Goal: Task Accomplishment & Management: Manage account settings

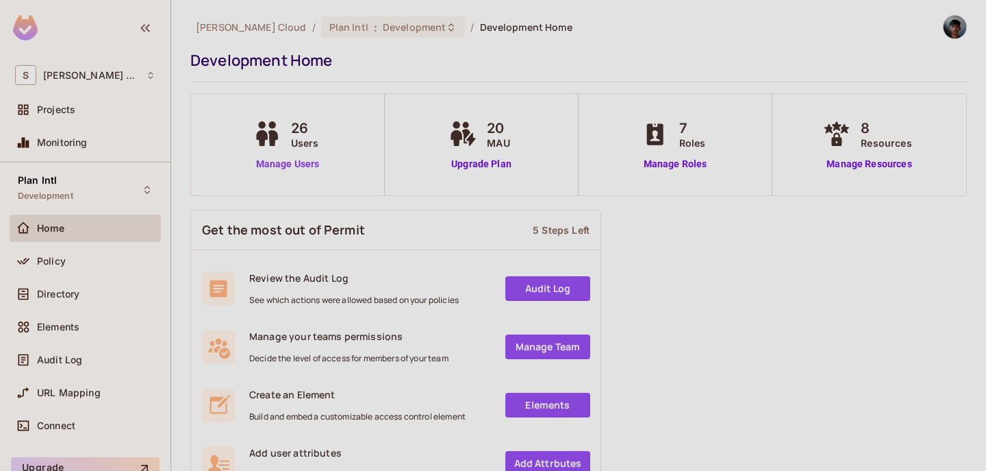
click at [315, 164] on link "Manage Users" at bounding box center [288, 164] width 76 height 14
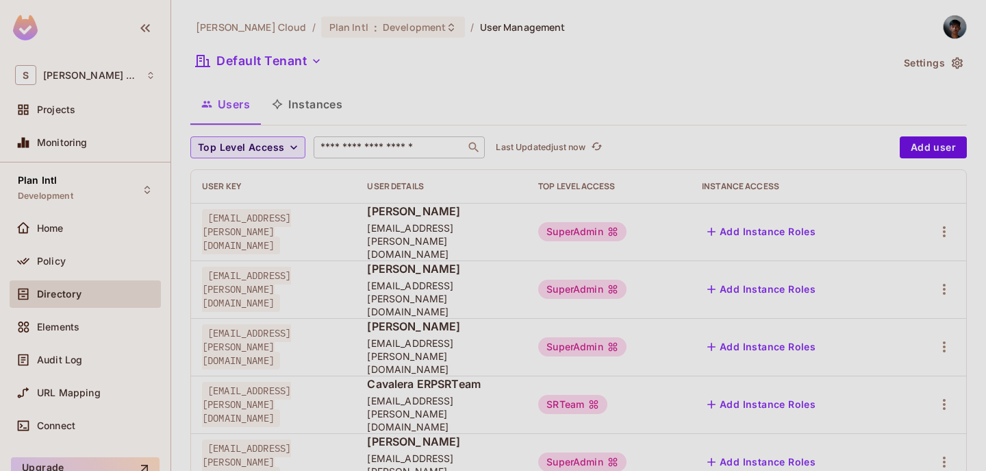
click at [447, 145] on input "text" at bounding box center [390, 147] width 144 height 14
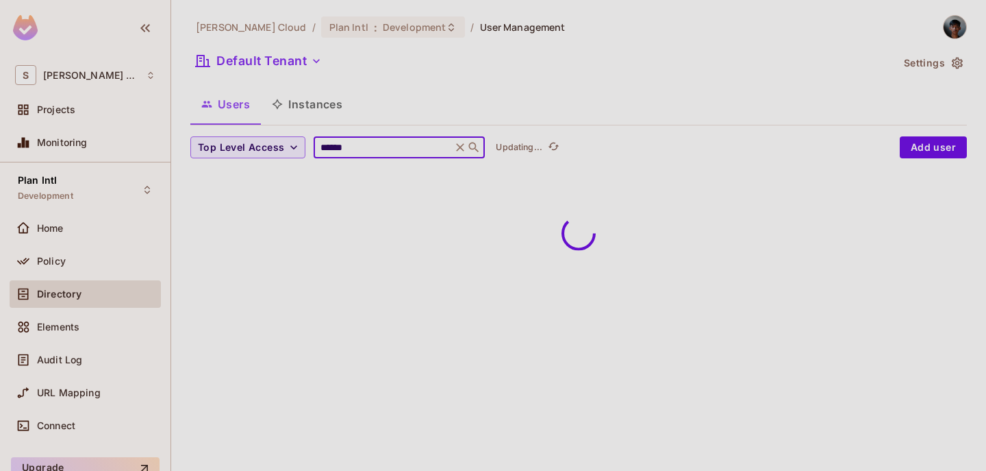
type input "******"
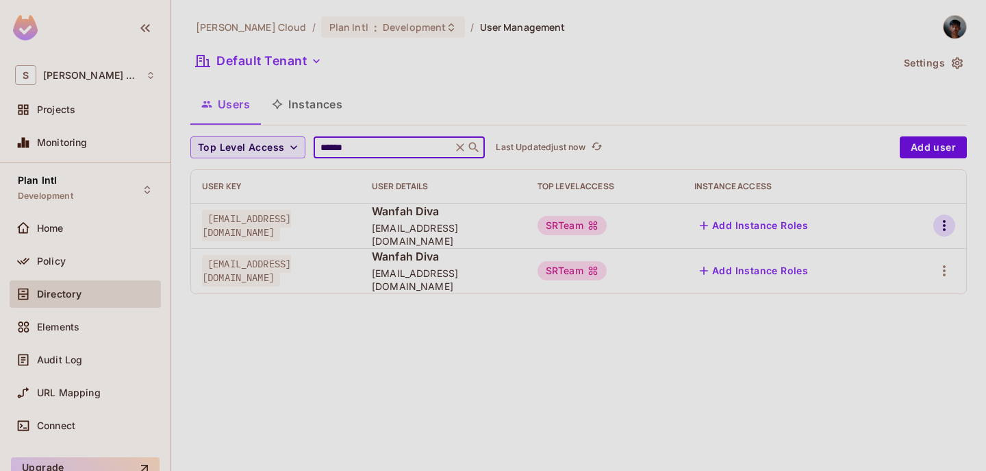
click at [939, 226] on icon "button" at bounding box center [944, 225] width 16 height 16
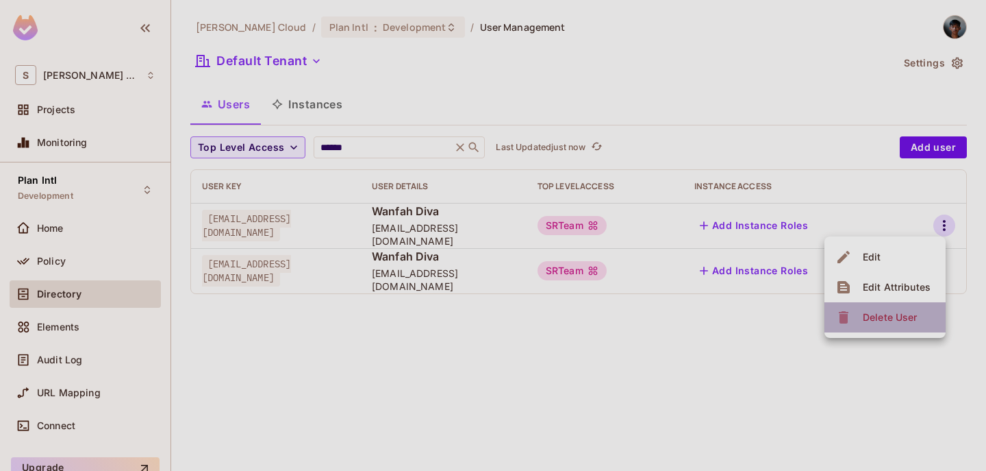
click at [897, 325] on span "Delete User" at bounding box center [890, 317] width 62 height 22
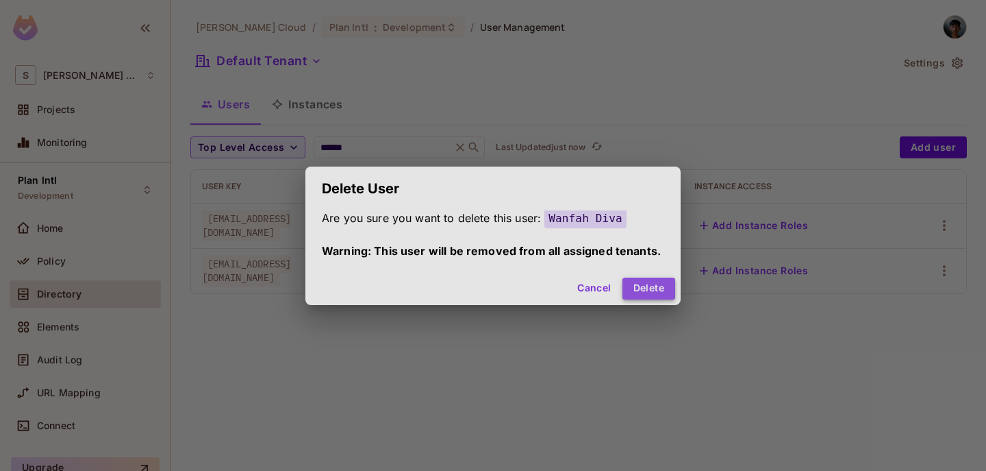
click at [666, 291] on button "Delete" at bounding box center [649, 288] width 53 height 22
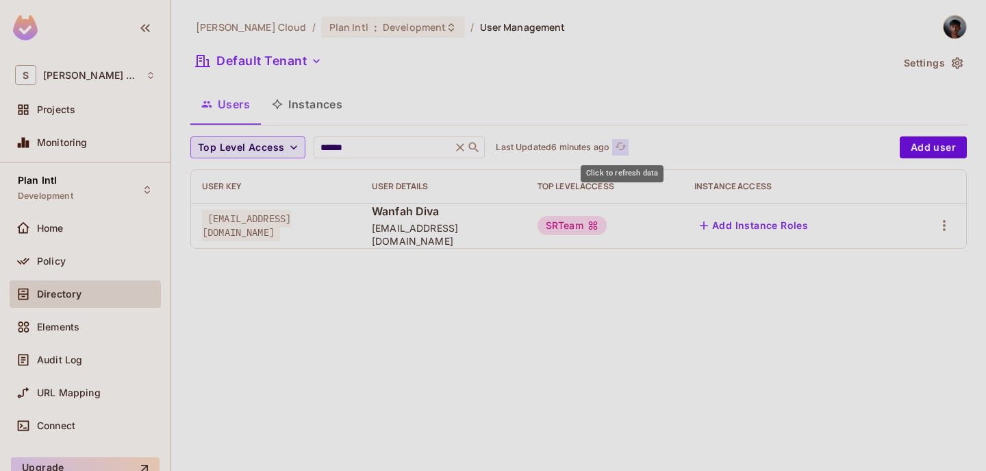
click at [627, 150] on icon "refresh" at bounding box center [621, 146] width 12 height 12
